Goal: Entertainment & Leisure: Browse casually

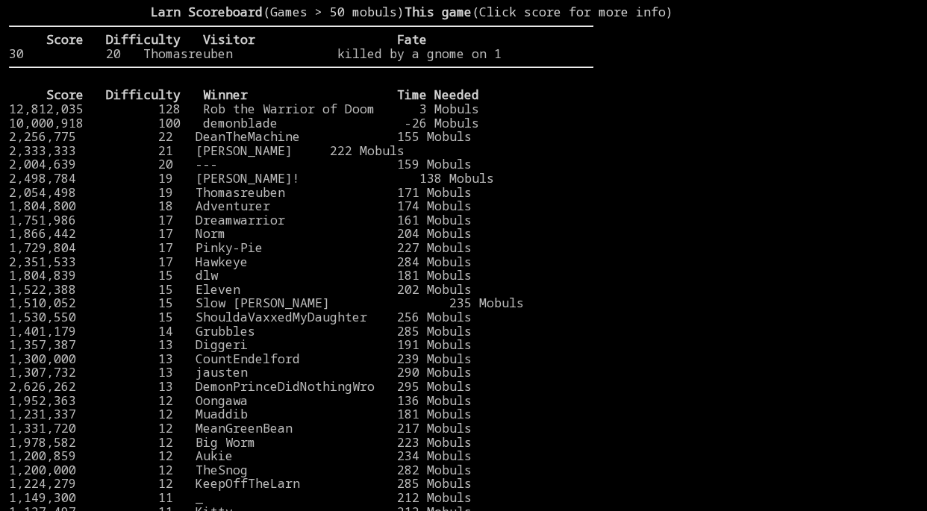
scroll to position [481, 0]
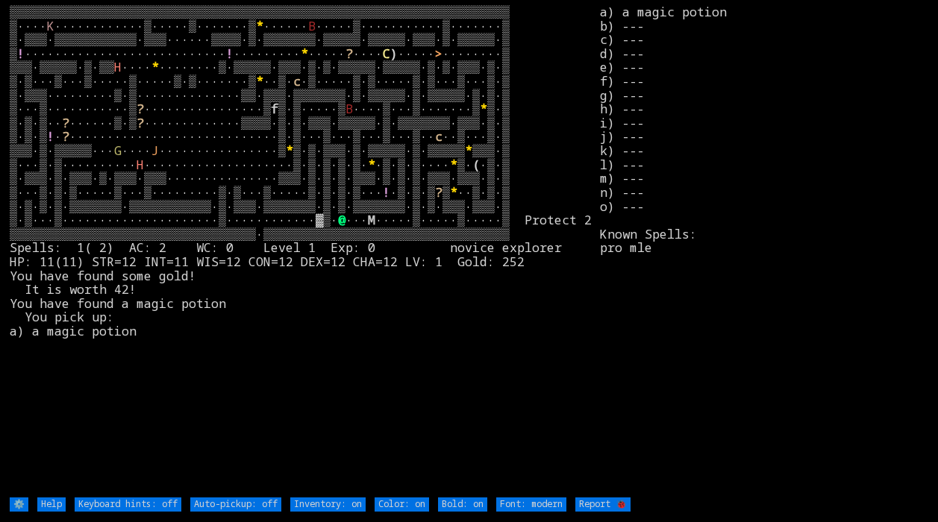
type off "Auto-pickup: on"
